Goal: Information Seeking & Learning: Find specific fact

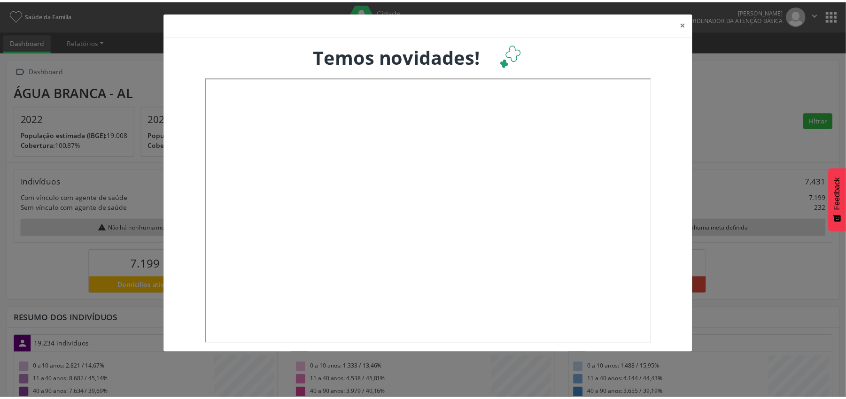
scroll to position [157, 280]
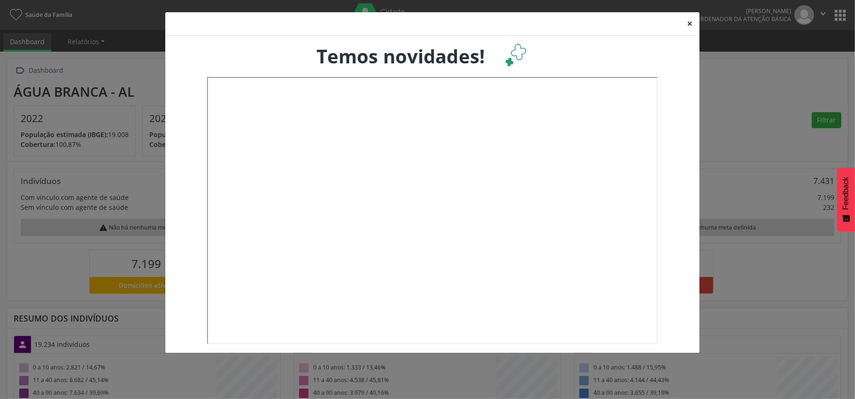
click at [689, 23] on button "×" at bounding box center [690, 23] width 19 height 23
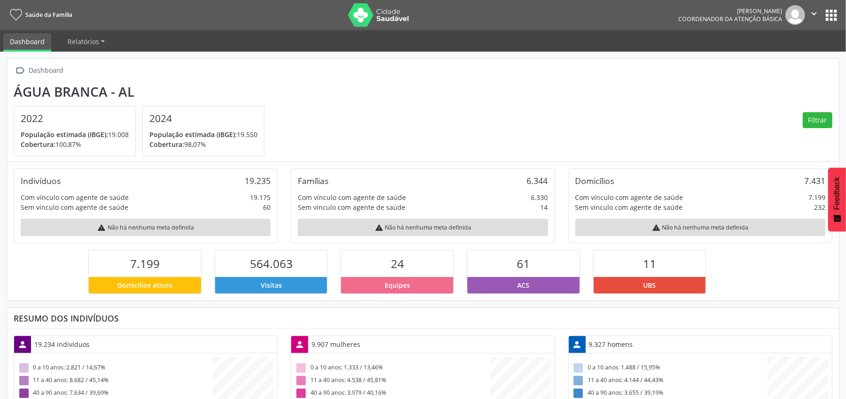
scroll to position [469553, 469432]
click at [833, 11] on button "apps" at bounding box center [831, 15] width 16 height 16
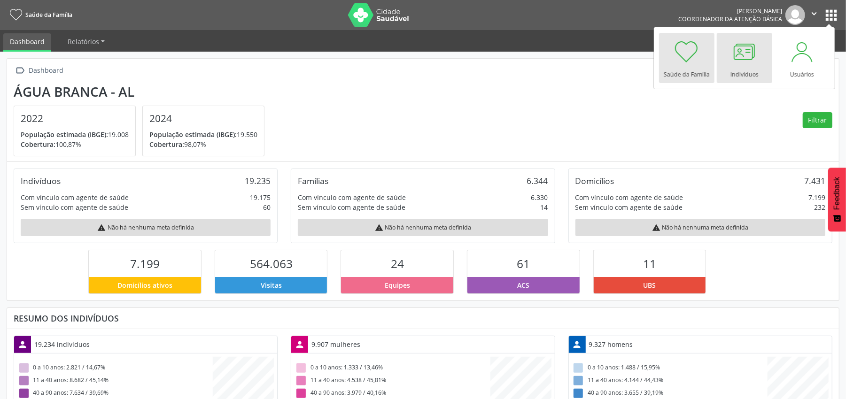
click at [738, 51] on div at bounding box center [744, 52] width 28 height 28
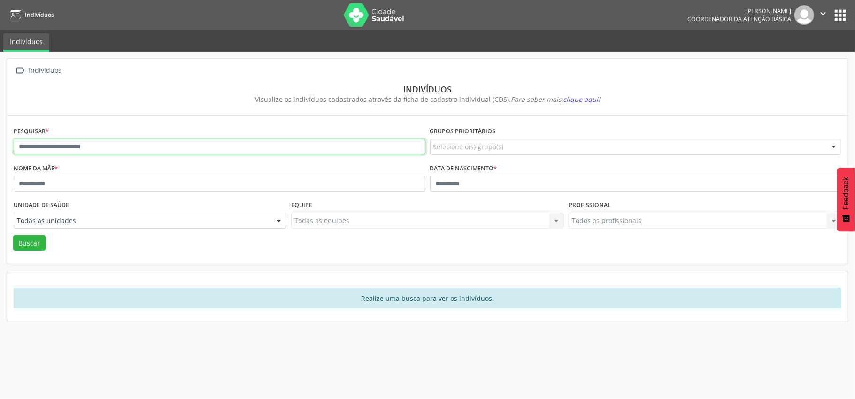
click at [45, 148] on input "text" at bounding box center [220, 147] width 412 height 16
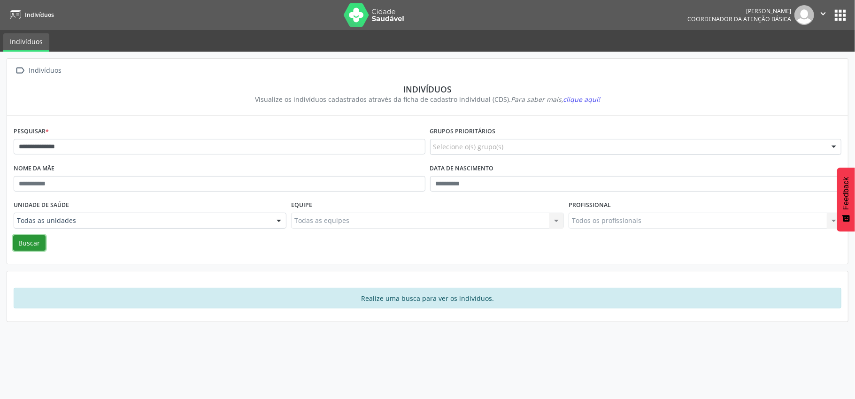
click at [30, 245] on button "Buscar" at bounding box center [29, 243] width 32 height 16
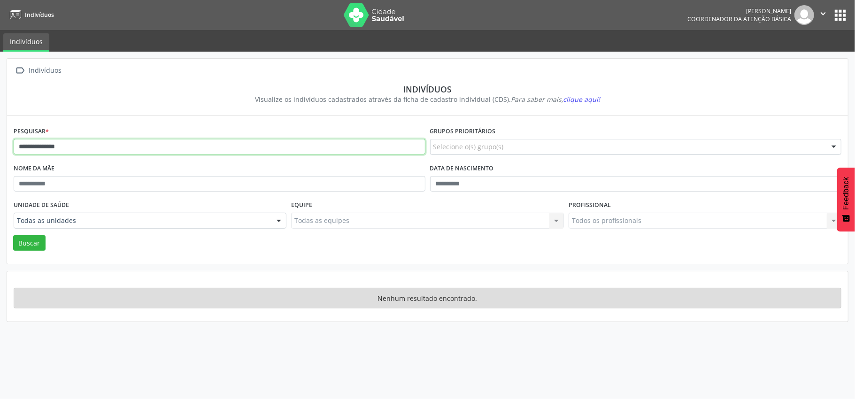
drag, startPoint x: 95, startPoint y: 151, endPoint x: 3, endPoint y: 147, distance: 92.2
click at [9, 150] on div "**********" at bounding box center [427, 190] width 841 height 148
type input "**********"
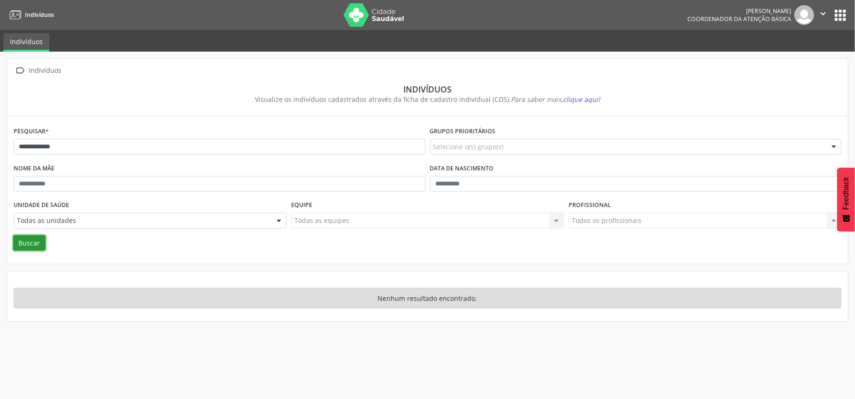
click at [36, 241] on button "Buscar" at bounding box center [29, 243] width 32 height 16
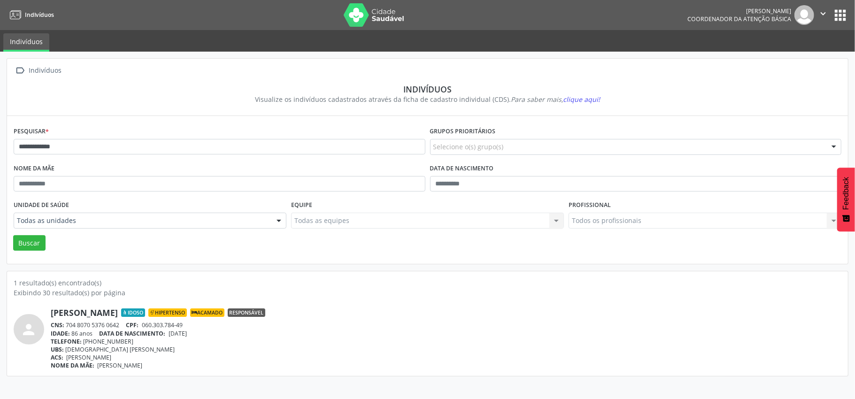
click at [135, 245] on div "Buscar" at bounding box center [427, 243] width 833 height 16
click at [135, 246] on div "Buscar" at bounding box center [427, 243] width 833 height 16
click at [208, 209] on div "Unidade de saúde Todas as unidades Todas as unidades Centro de Saude Municipal …" at bounding box center [150, 216] width 278 height 37
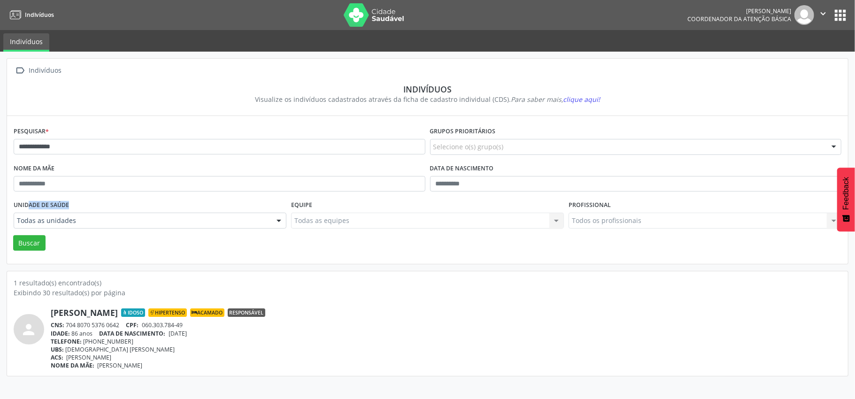
click at [208, 209] on div "Unidade de saúde Todas as unidades Todas as unidades Centro de Saude Municipal …" at bounding box center [150, 216] width 278 height 37
click at [209, 209] on div "Unidade de saúde Todas as unidades Todas as unidades Centro de Saude Municipal …" at bounding box center [150, 216] width 278 height 37
